Goal: Information Seeking & Learning: Learn about a topic

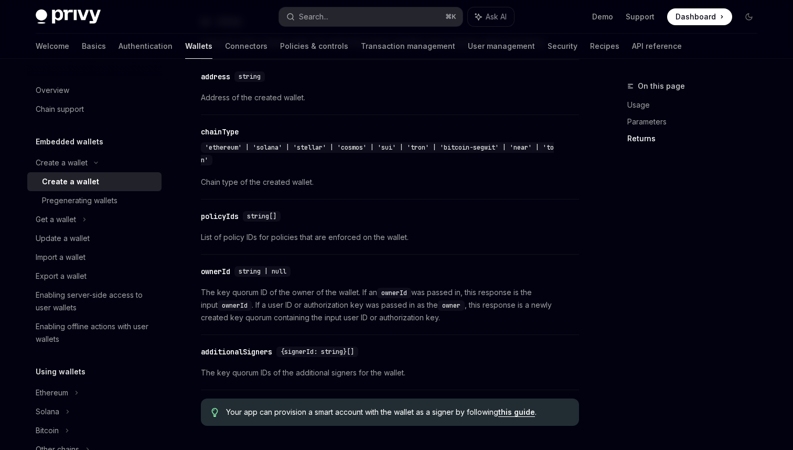
scroll to position [1220, 0]
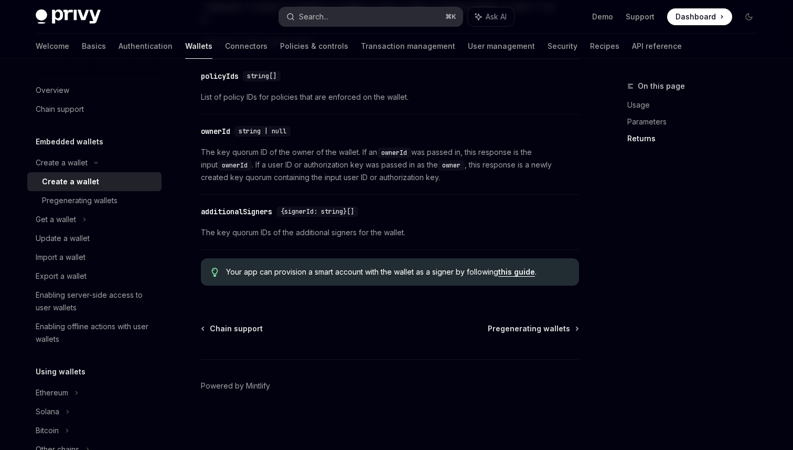
click at [371, 23] on button "Search... ⌘ K" at bounding box center [371, 16] width 184 height 19
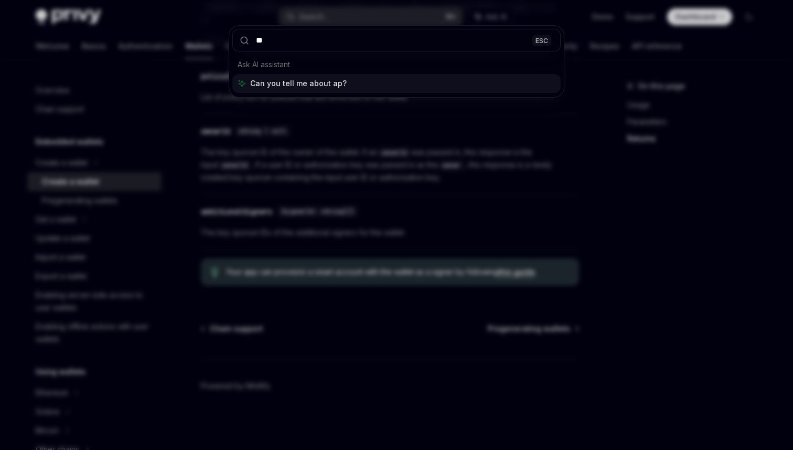
type input "*"
type input "*********"
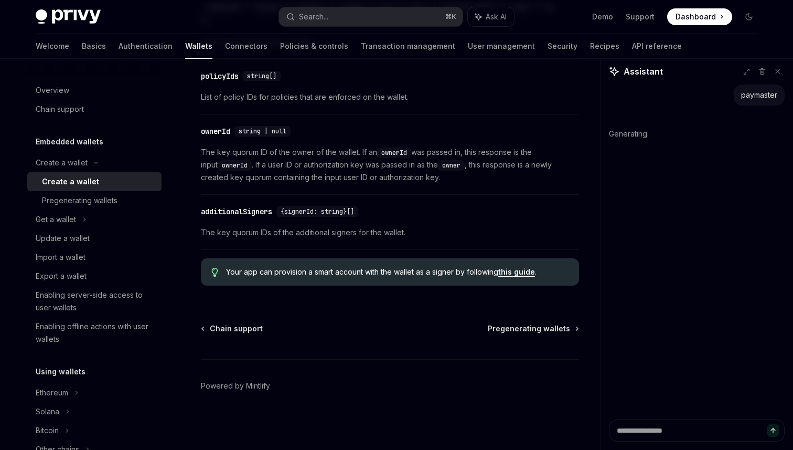
click at [553, 47] on div "Welcome Basics Authentication Wallets Connectors Policies & controls Transactio…" at bounding box center [359, 46] width 647 height 25
click at [590, 47] on link "Recipes" at bounding box center [604, 46] width 29 height 25
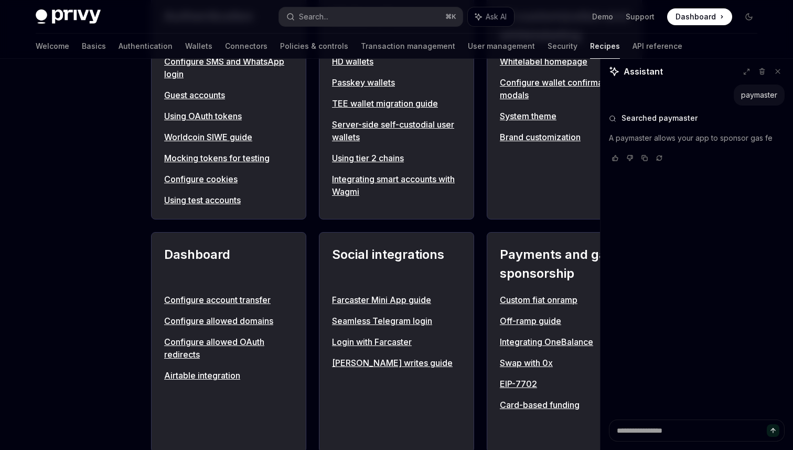
scroll to position [477, 0]
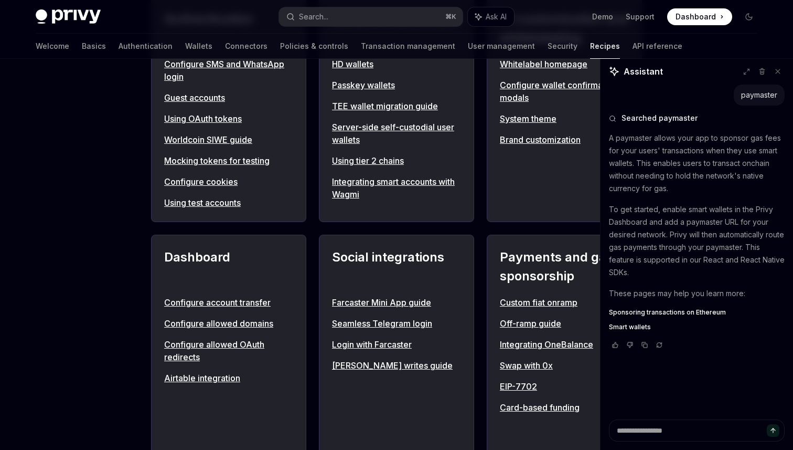
type textarea "*"
click at [552, 343] on link "Integrating OneBalance" at bounding box center [564, 344] width 129 height 13
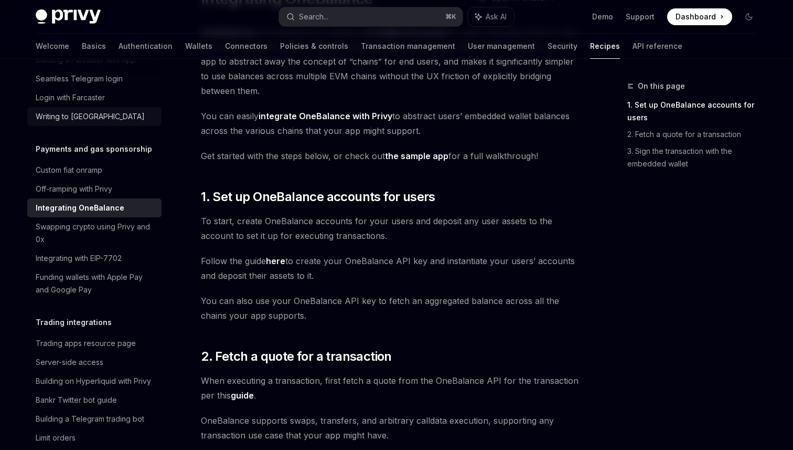
scroll to position [840, 0]
click at [108, 253] on div "Integrating with EIP-7702" at bounding box center [79, 259] width 86 height 13
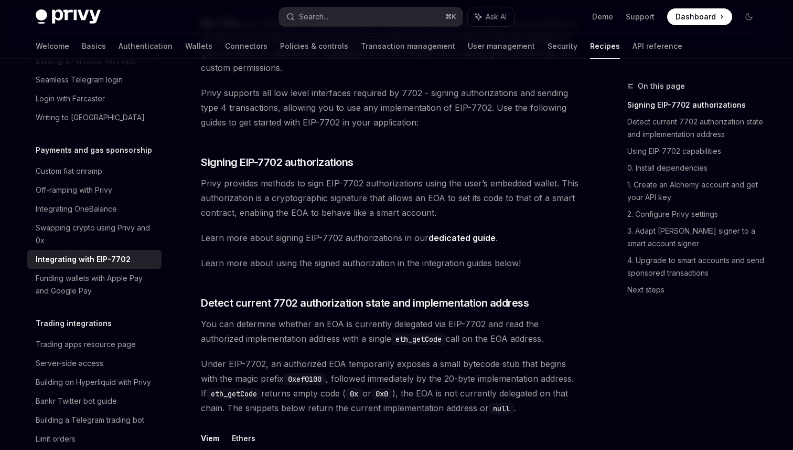
scroll to position [129, 0]
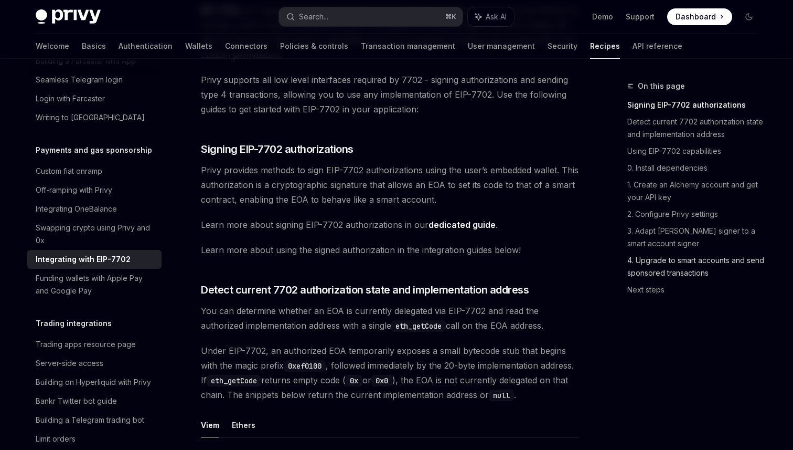
click at [664, 270] on link "4. Upgrade to smart accounts and send sponsored transactions" at bounding box center [697, 266] width 139 height 29
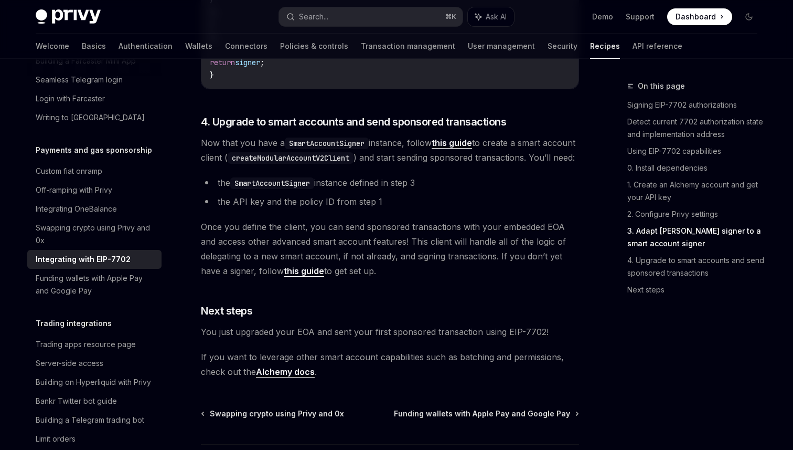
scroll to position [2294, 0]
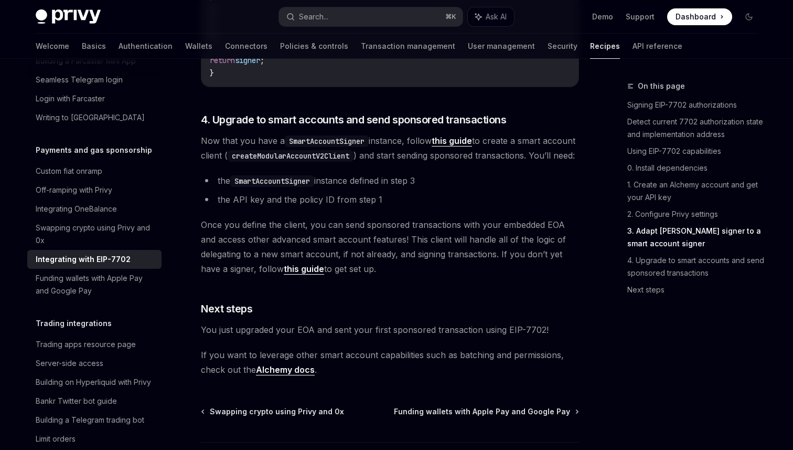
click at [459, 127] on span "4. Upgrade to smart accounts and send sponsored transactions" at bounding box center [353, 119] width 305 height 15
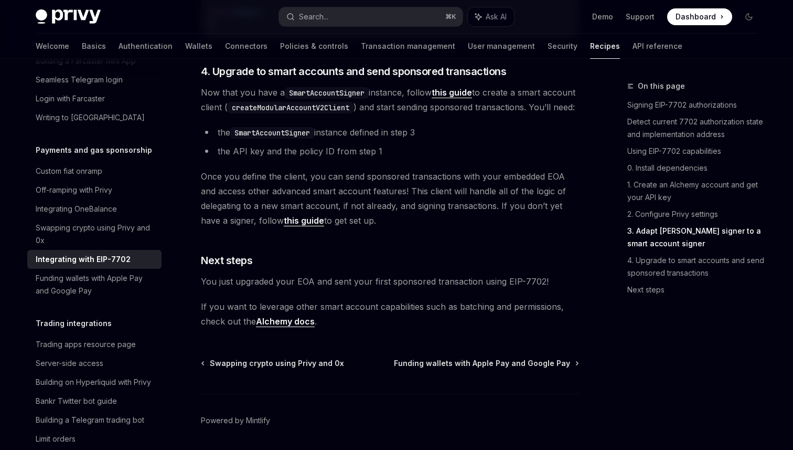
scroll to position [2353, 0]
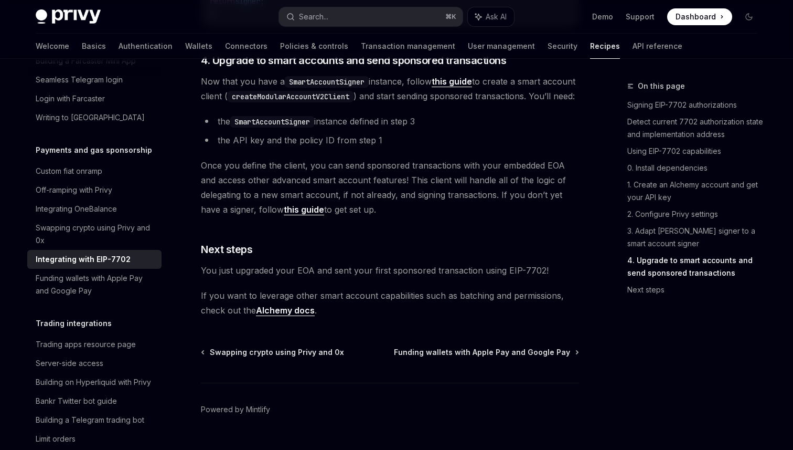
click at [467, 87] on link "this guide" at bounding box center [452, 81] width 40 height 11
click at [377, 50] on link "Transaction management" at bounding box center [408, 46] width 94 height 25
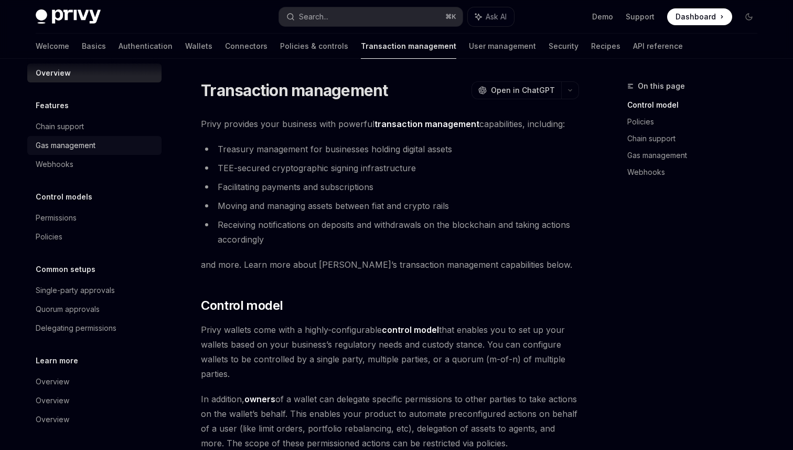
click at [83, 143] on div "Gas management" at bounding box center [66, 145] width 60 height 13
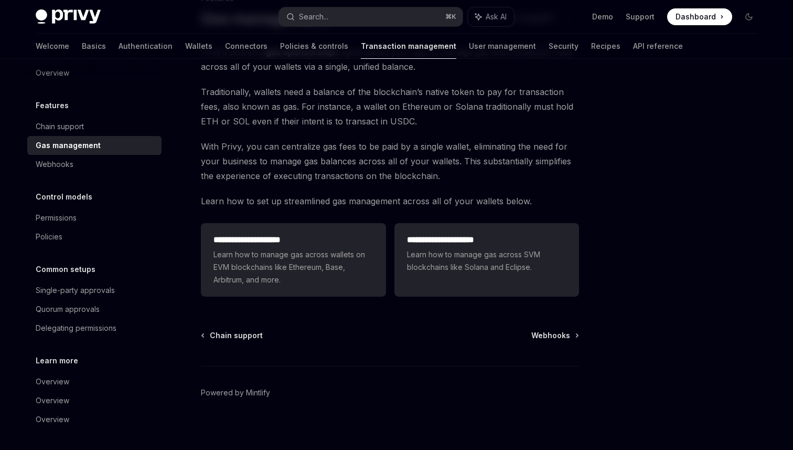
scroll to position [85, 0]
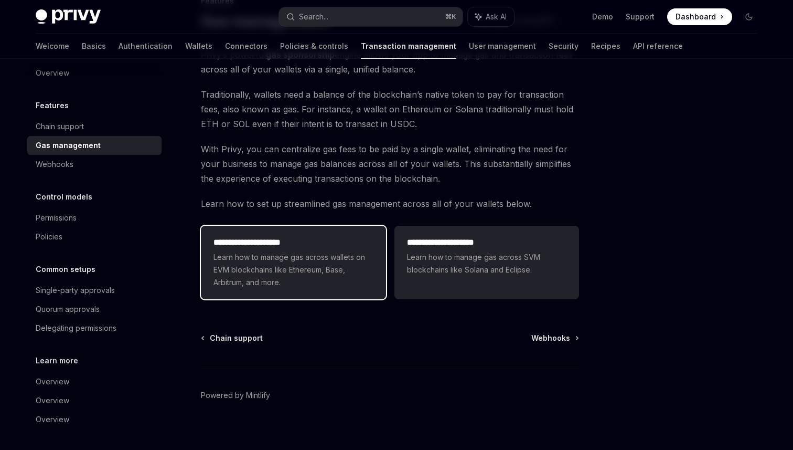
click at [308, 239] on h2 "**********" at bounding box center [294, 242] width 160 height 13
type textarea "*"
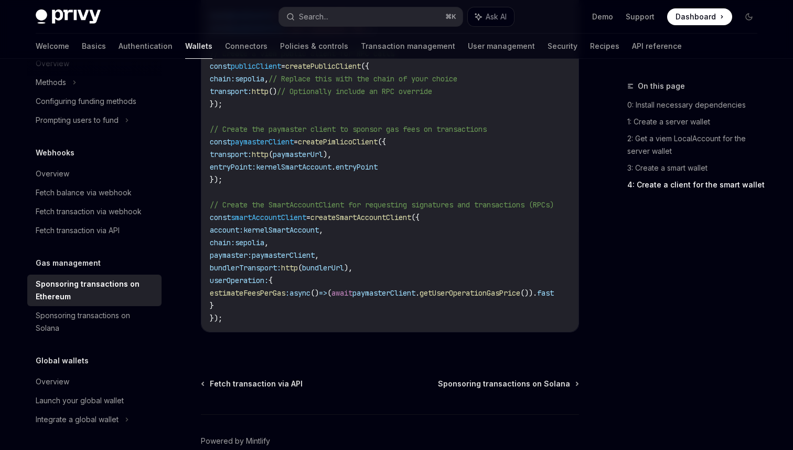
scroll to position [1385, 0]
